Goal: Browse casually

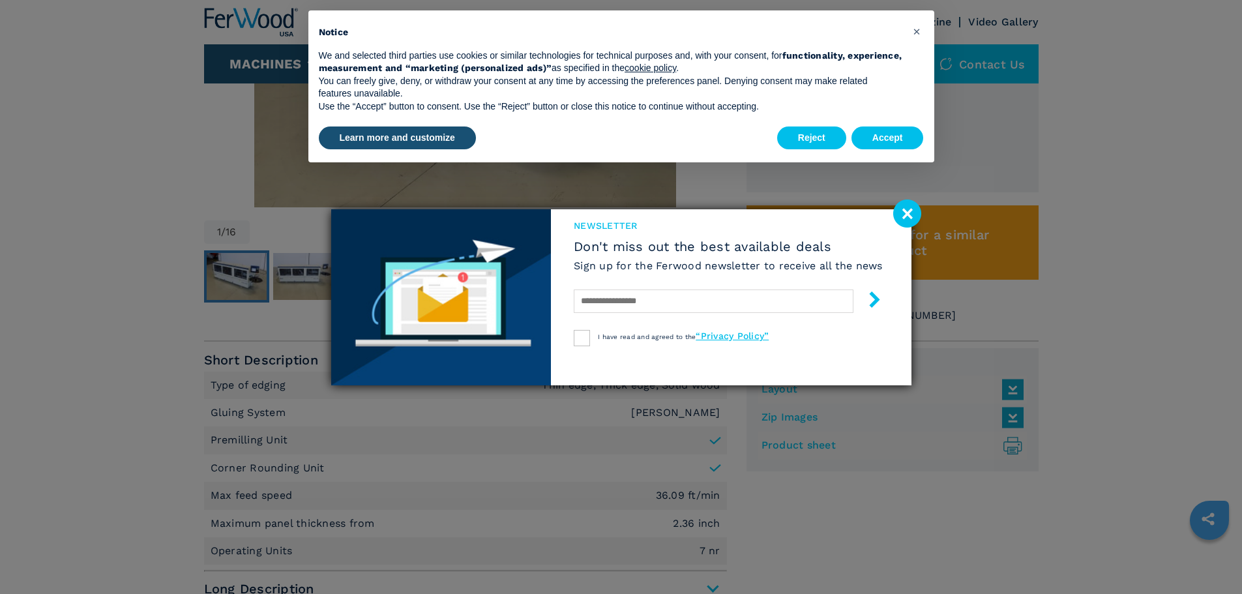
scroll to position [531, 0]
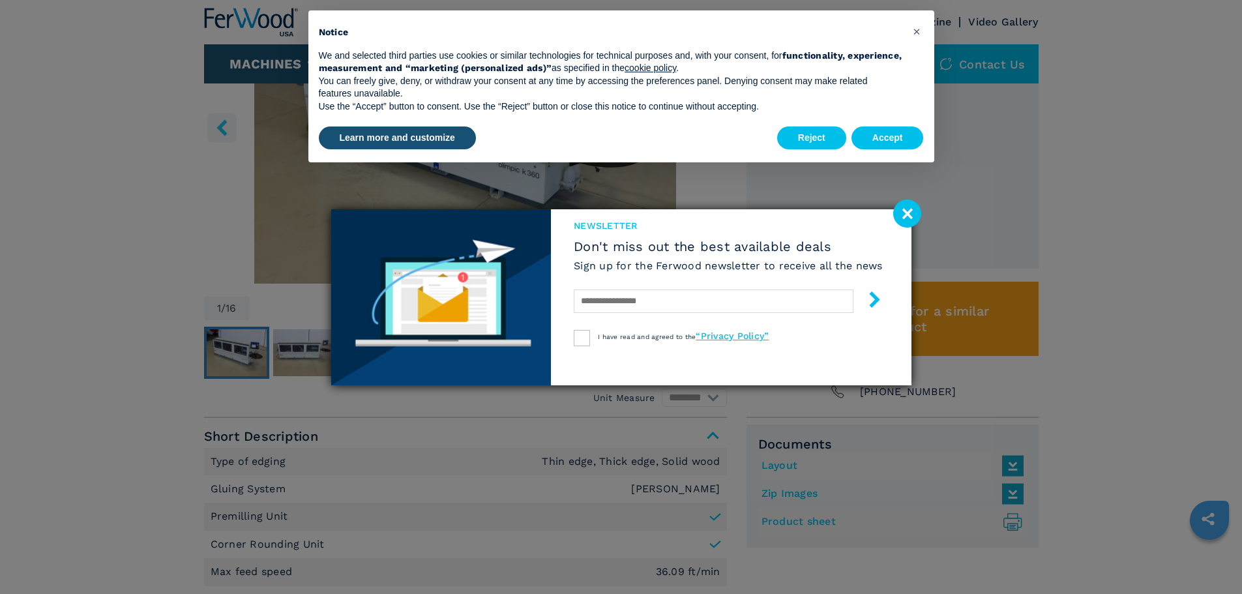
click at [912, 207] on image at bounding box center [907, 213] width 28 height 28
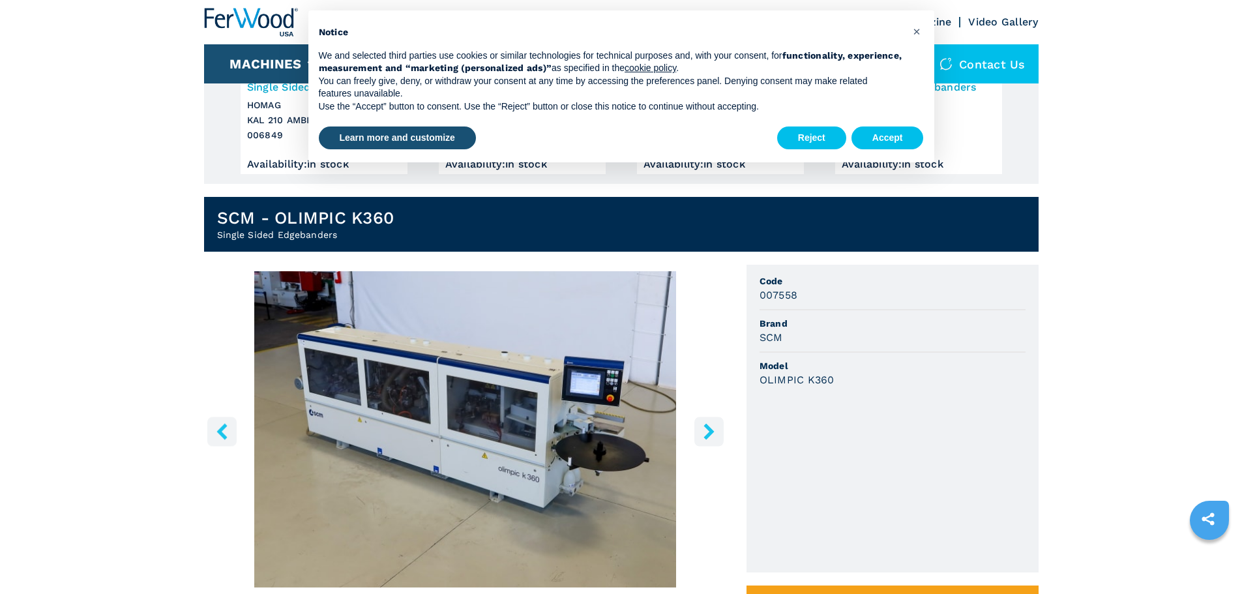
scroll to position [205, 0]
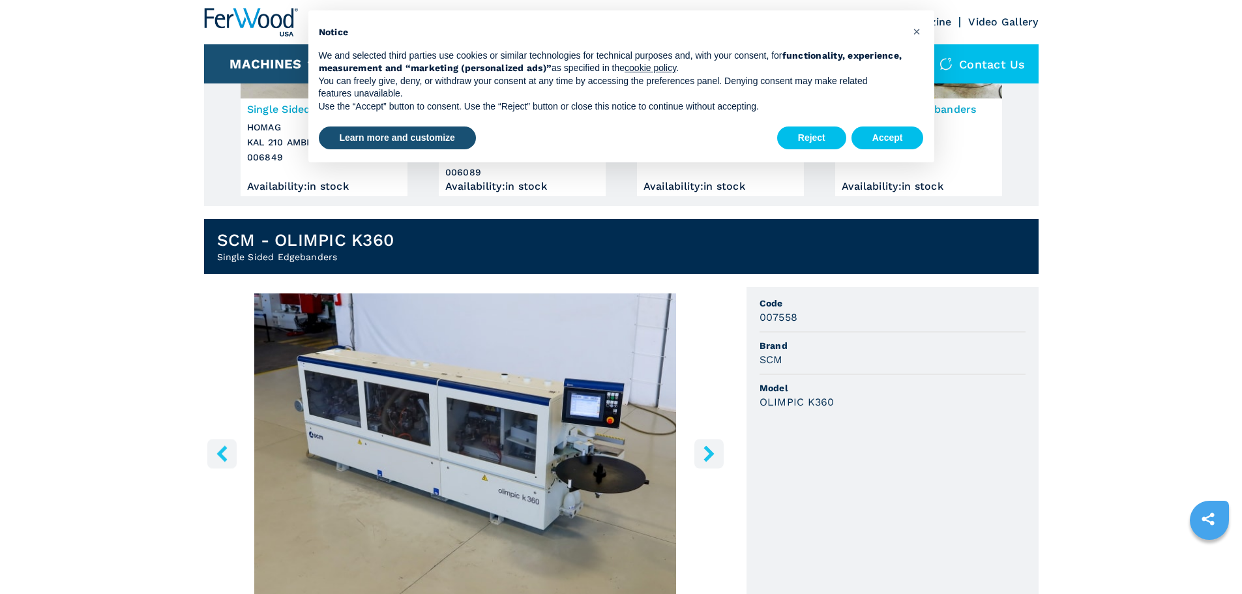
click at [707, 453] on icon "right-button" at bounding box center [709, 453] width 16 height 16
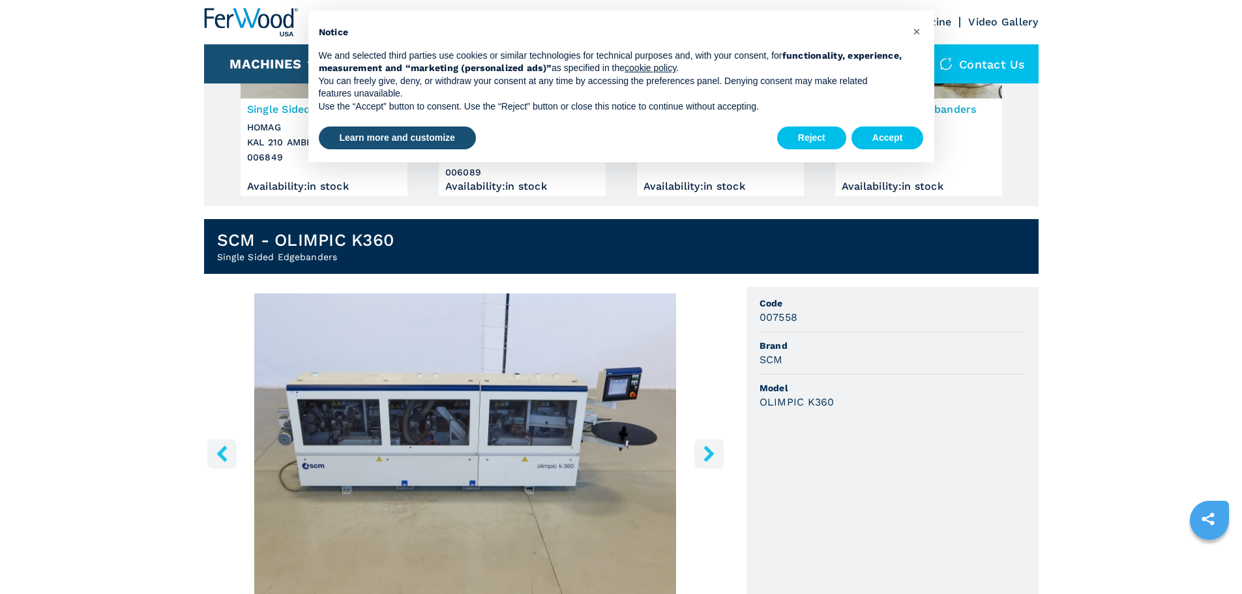
click at [707, 453] on icon "right-button" at bounding box center [709, 453] width 16 height 16
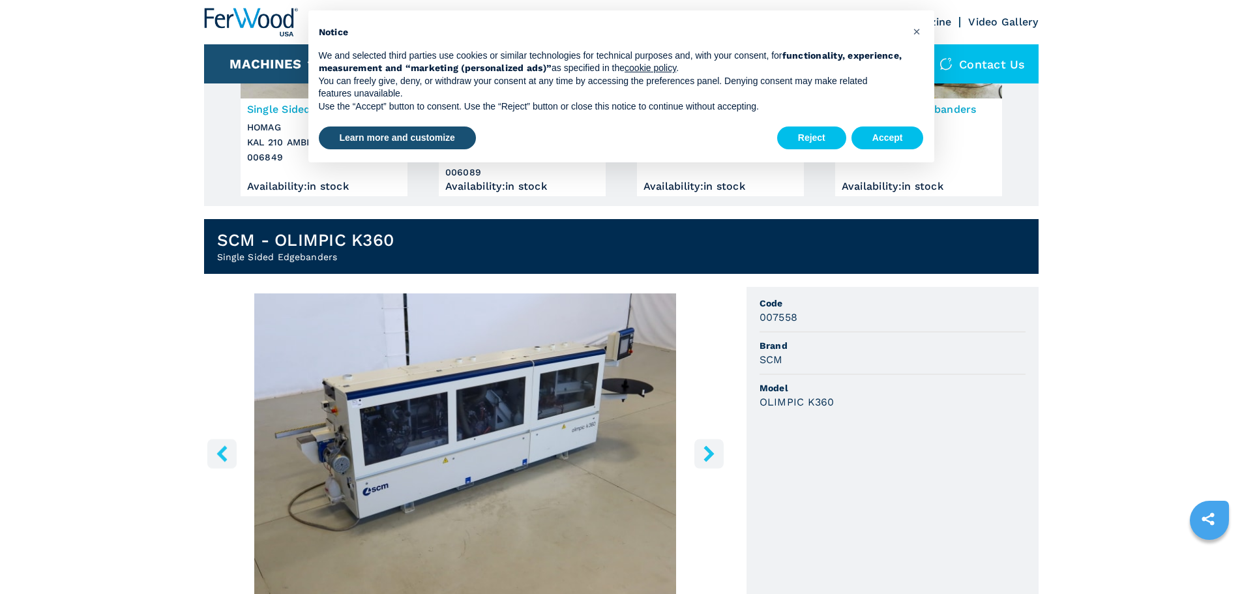
click at [707, 453] on icon "right-button" at bounding box center [709, 453] width 16 height 16
click at [707, 452] on icon "right-button" at bounding box center [708, 453] width 10 height 16
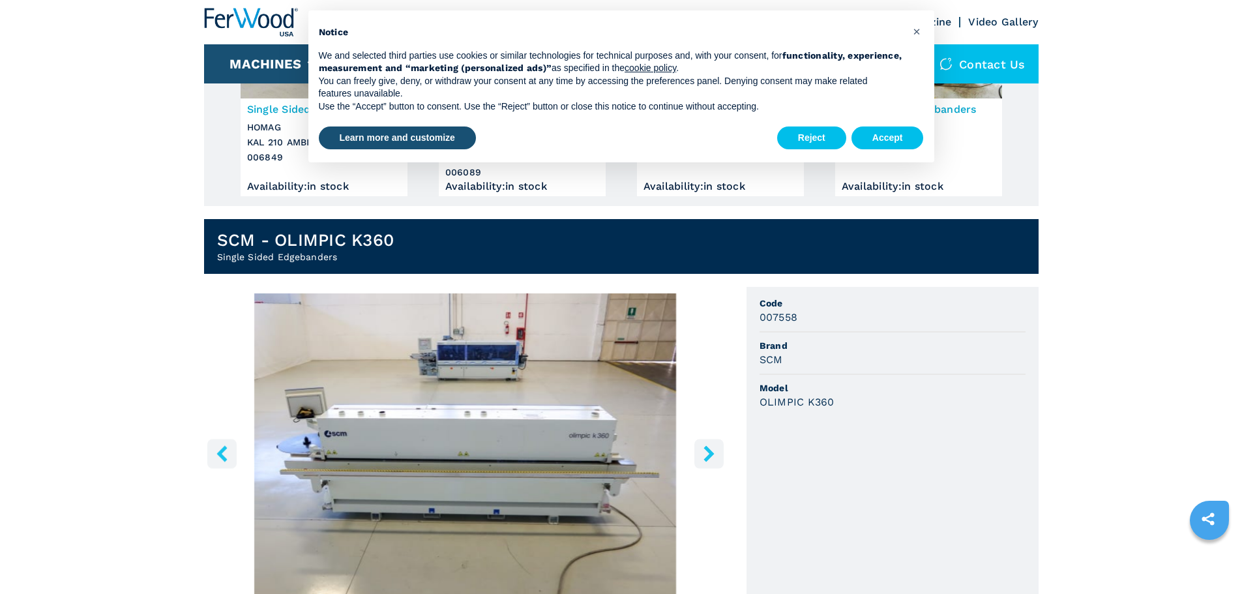
click at [707, 450] on icon "right-button" at bounding box center [708, 453] width 10 height 16
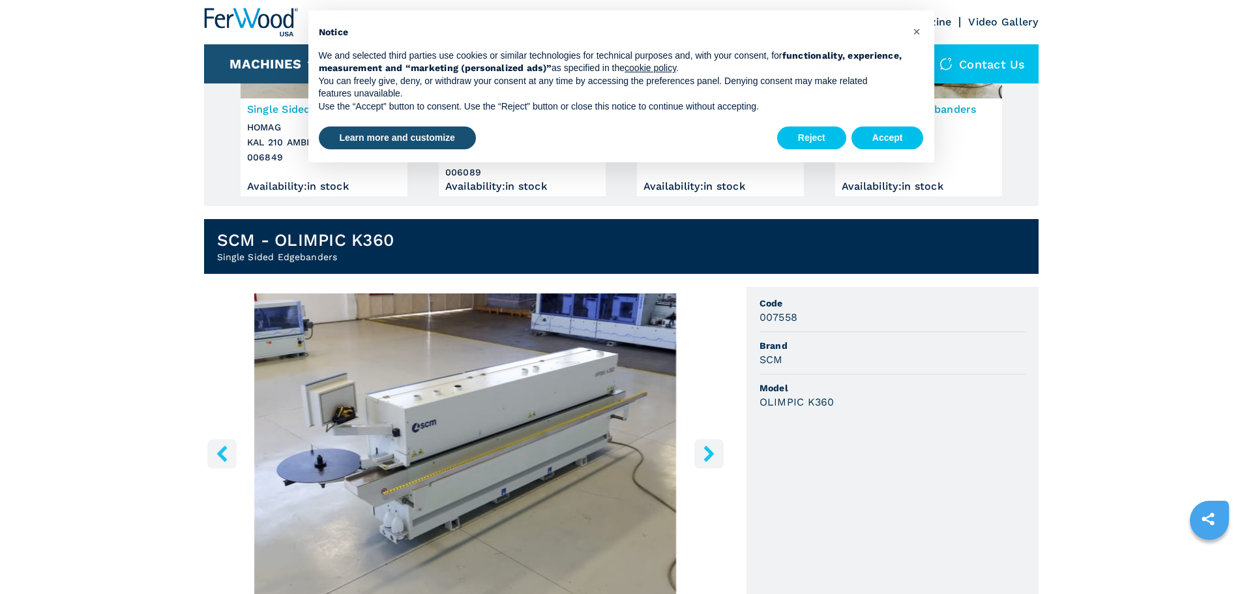
click at [707, 450] on icon "right-button" at bounding box center [708, 453] width 10 height 16
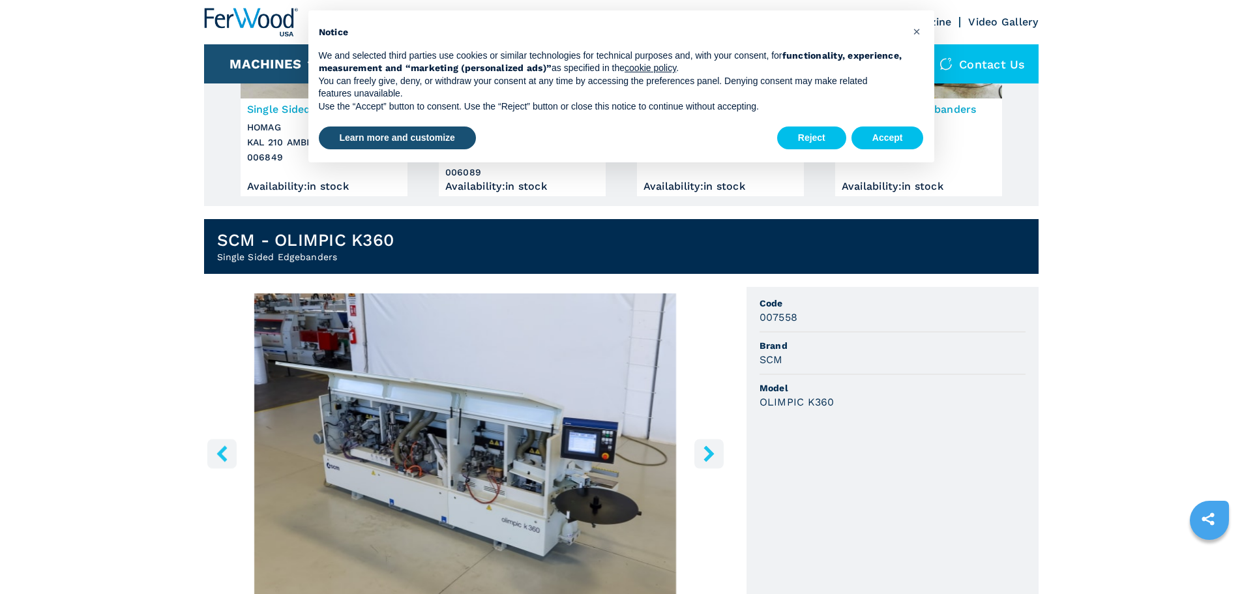
click at [705, 448] on icon "right-button" at bounding box center [708, 453] width 10 height 16
